Goal: Task Accomplishment & Management: Manage account settings

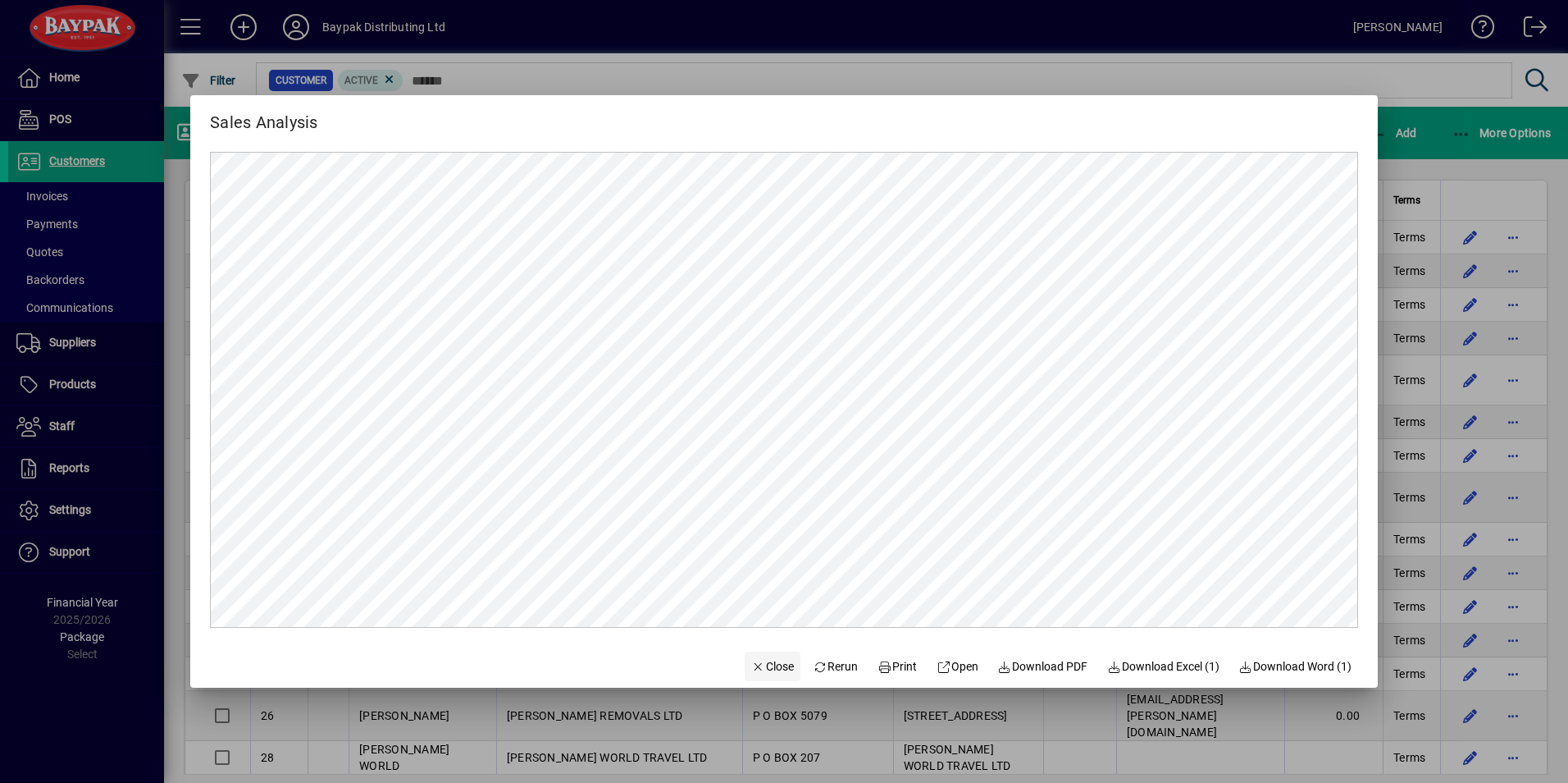
click at [754, 661] on span "Close" at bounding box center [772, 667] width 43 height 18
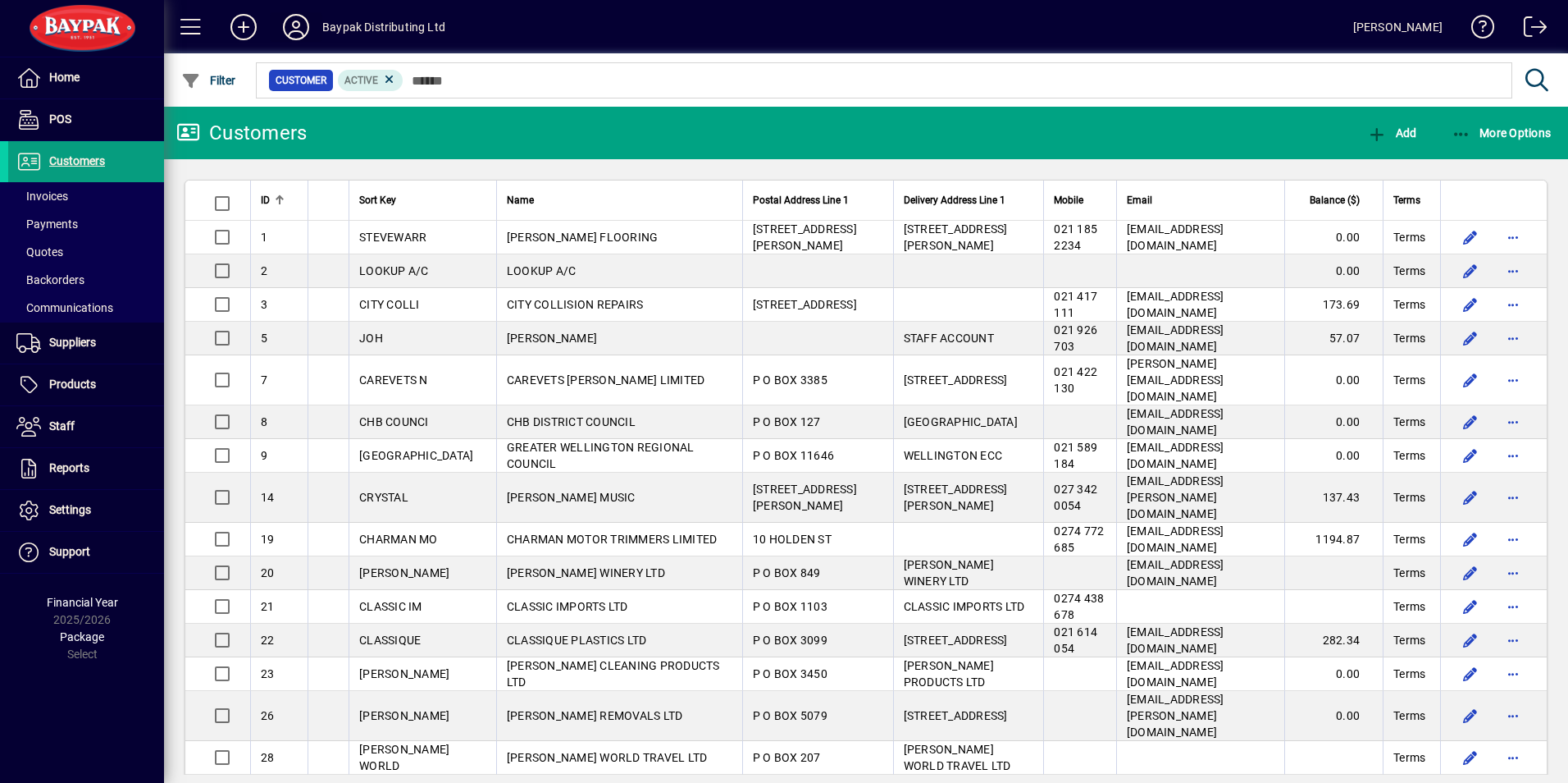
click at [299, 30] on icon at bounding box center [296, 27] width 32 height 26
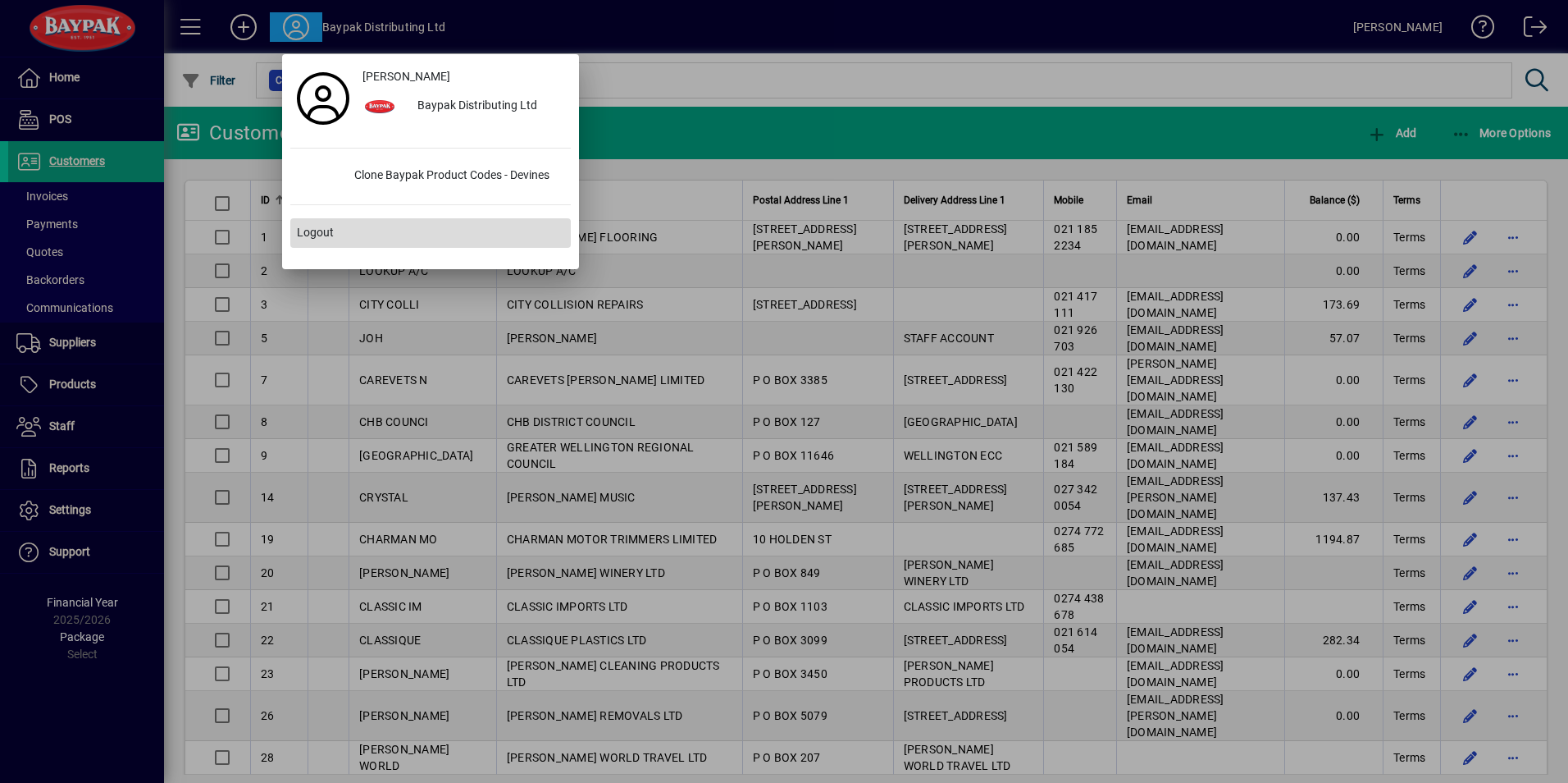
click at [310, 233] on span "Logout" at bounding box center [315, 232] width 37 height 18
